Goal: Navigation & Orientation: Go to known website

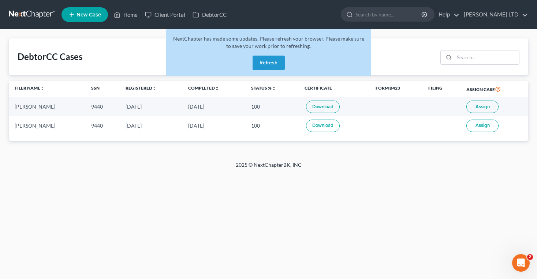
click at [49, 14] on link at bounding box center [32, 14] width 47 height 13
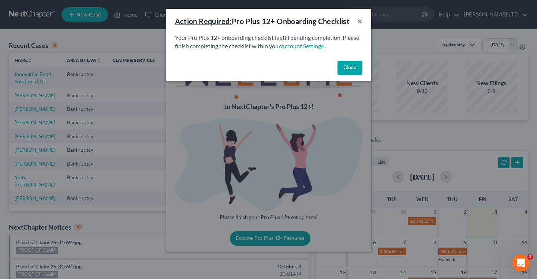
click at [358, 20] on button "×" at bounding box center [359, 21] width 5 height 9
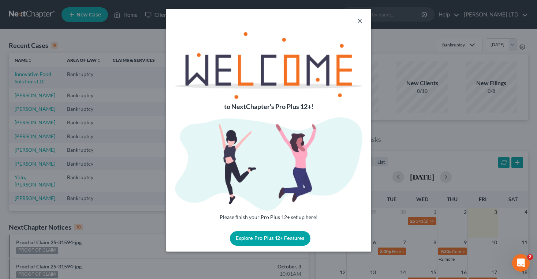
click at [358, 21] on button "×" at bounding box center [359, 20] width 5 height 9
